Goal: Book appointment/travel/reservation

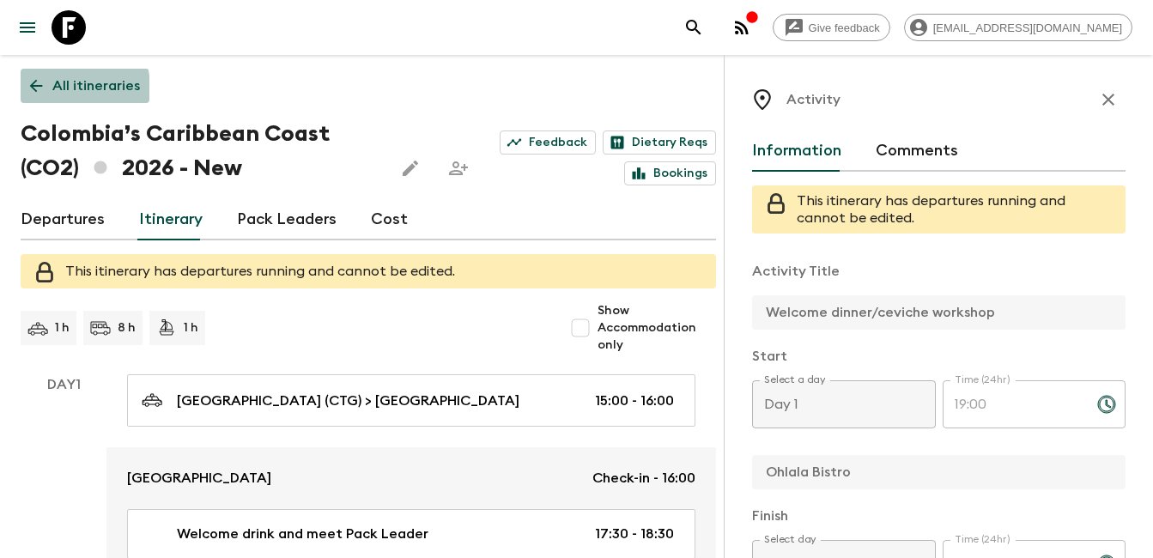
click at [32, 90] on icon at bounding box center [36, 85] width 19 height 19
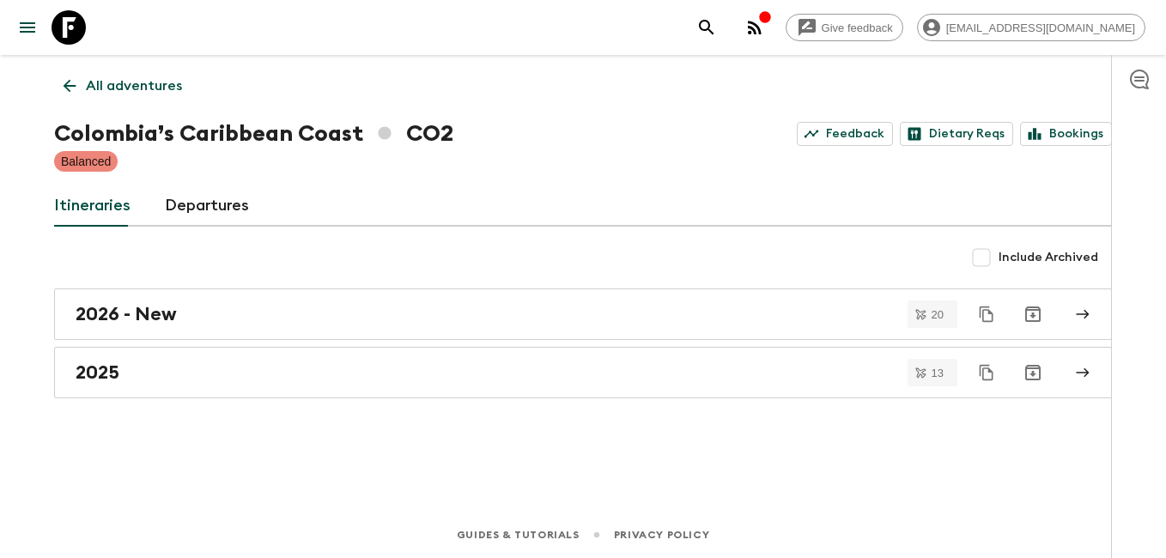
click at [70, 85] on icon at bounding box center [69, 85] width 19 height 19
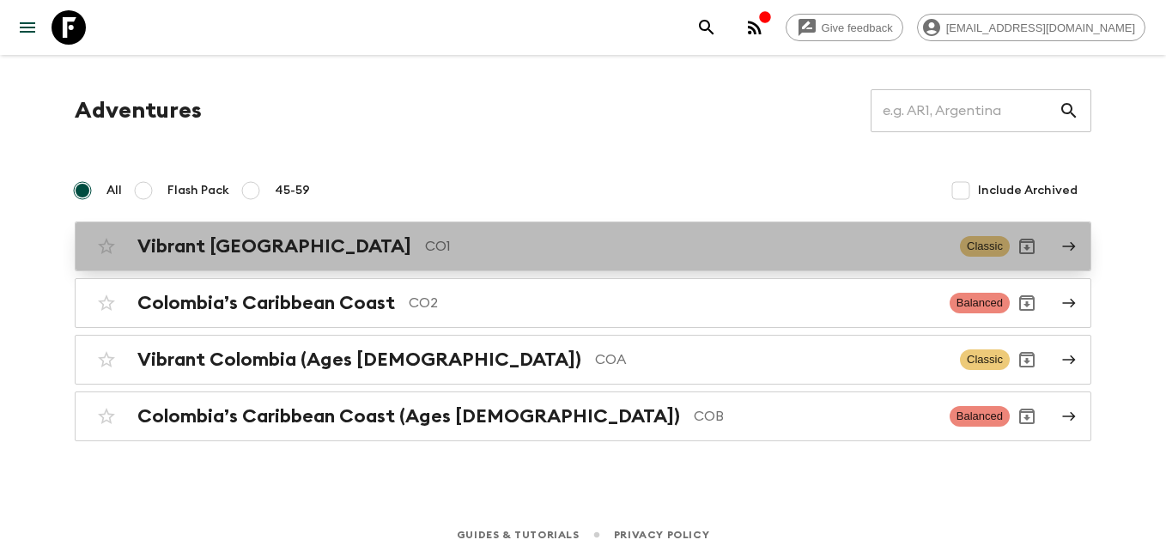
click at [230, 264] on link "Vibrant Colombia CO1 Classic" at bounding box center [583, 246] width 1016 height 50
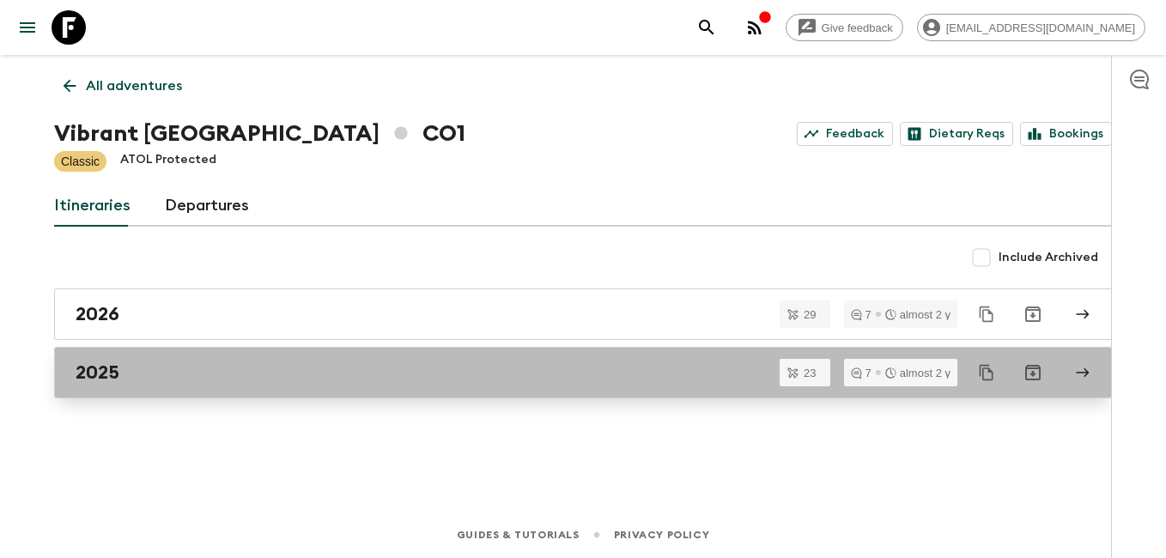
click at [121, 370] on div "2025" at bounding box center [567, 372] width 982 height 22
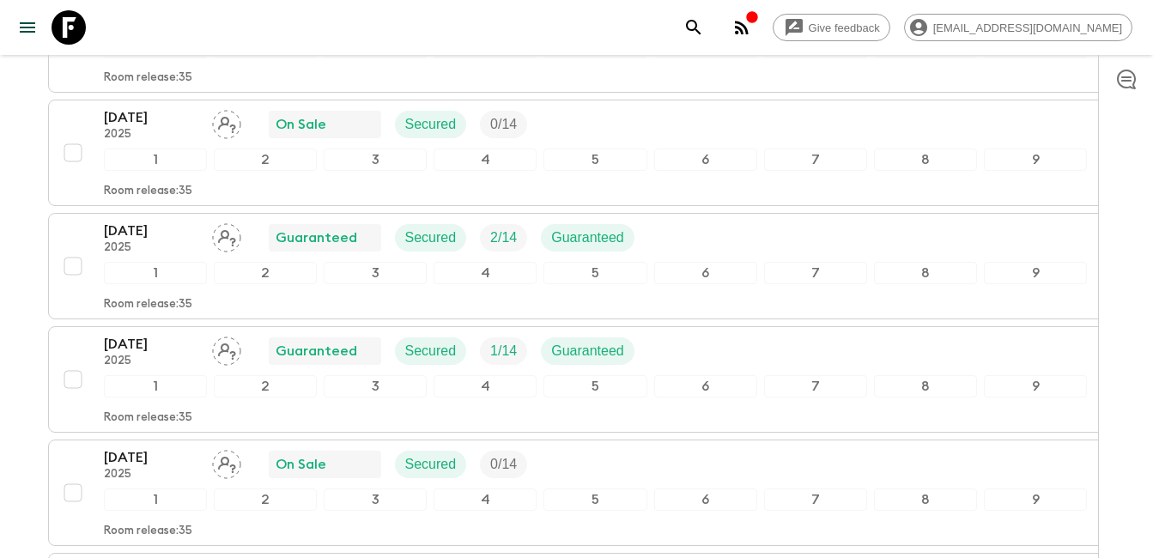
scroll to position [2189, 0]
